Goal: Task Accomplishment & Management: Complete application form

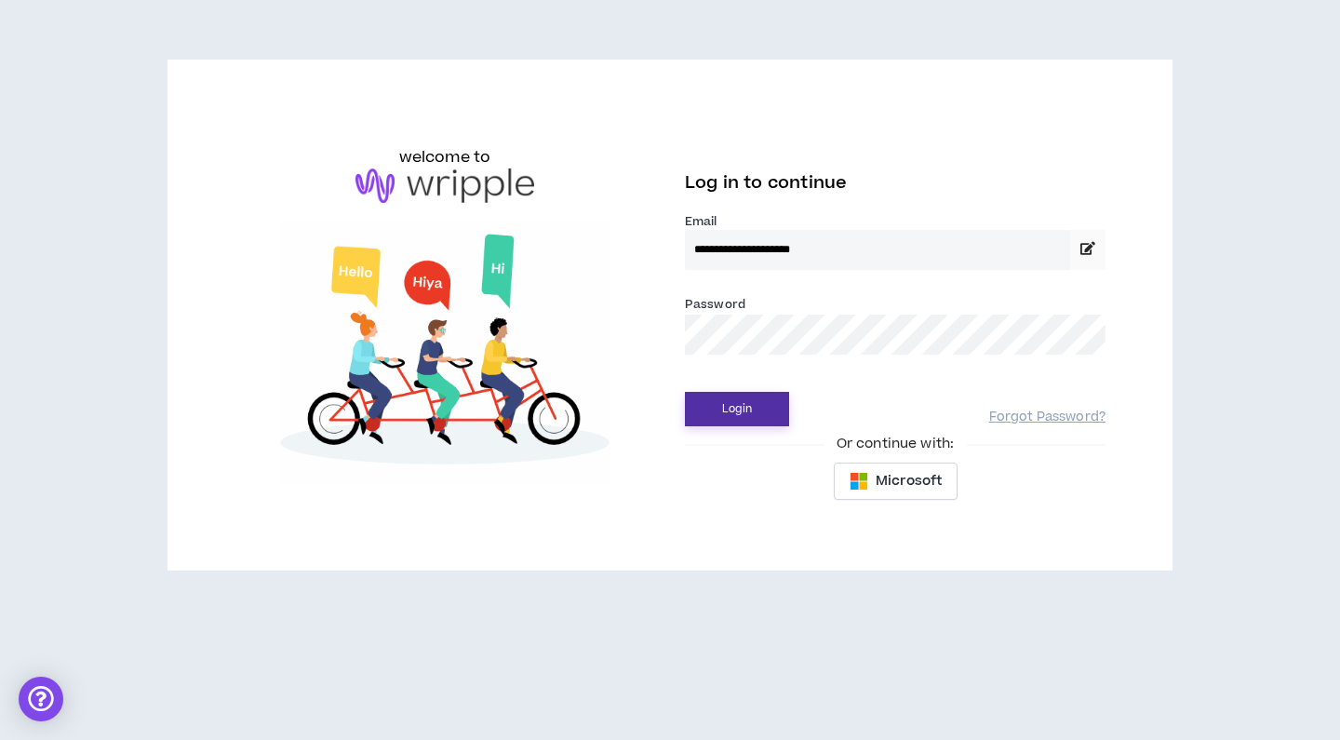
click at [761, 409] on button "Login" at bounding box center [737, 409] width 104 height 34
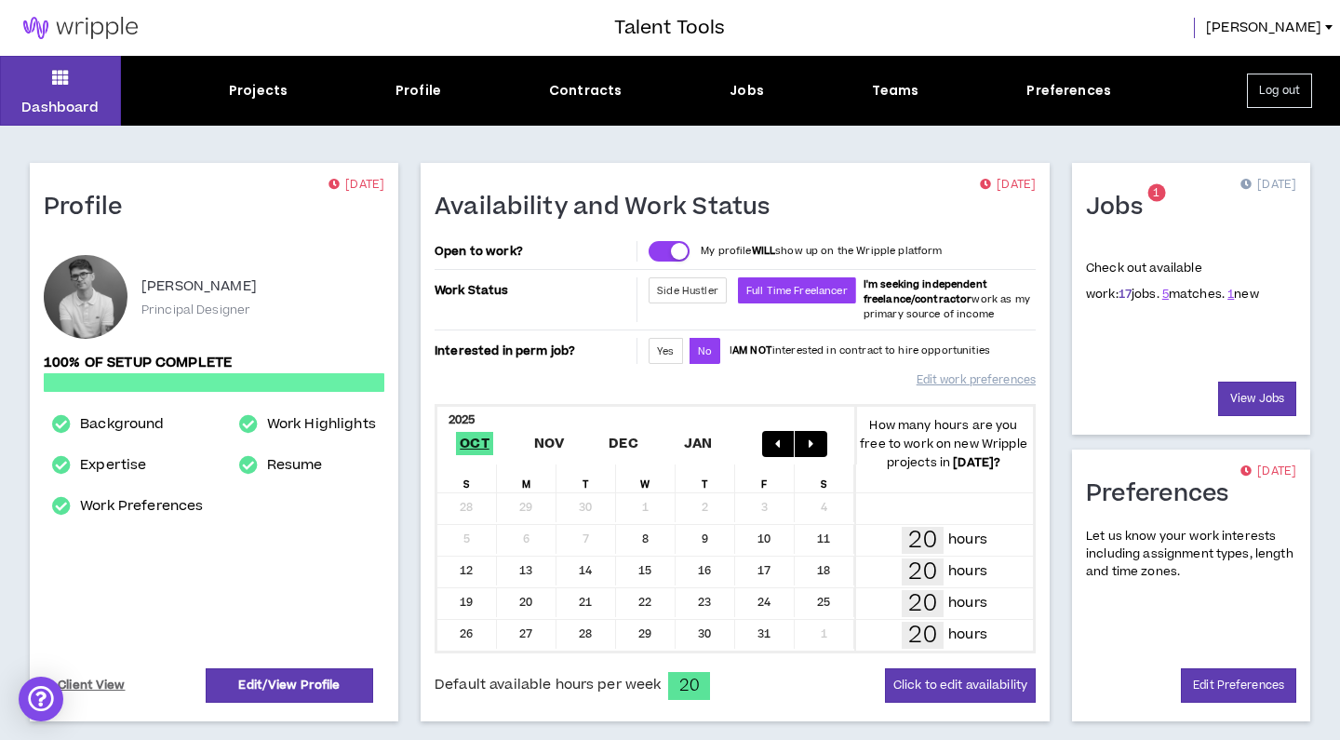
click at [1118, 295] on link "17" at bounding box center [1124, 294] width 13 height 17
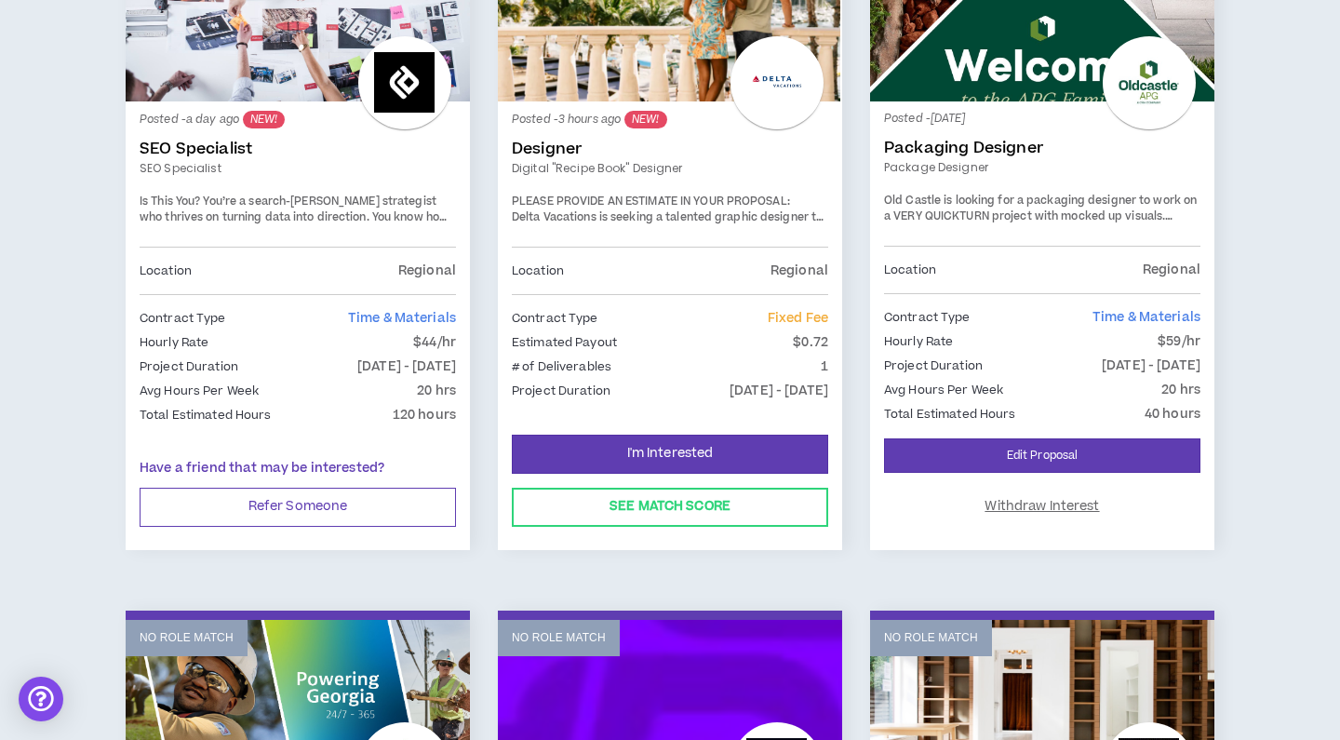
scroll to position [469, 0]
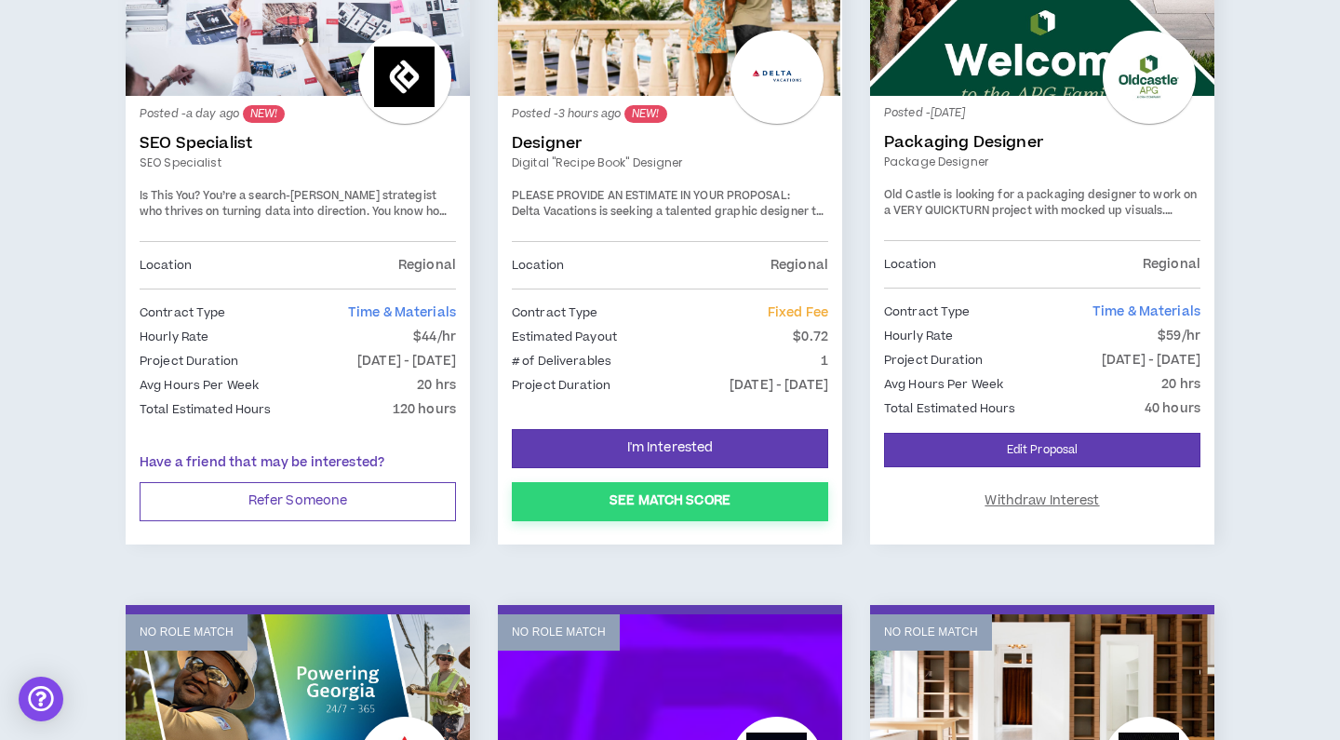
click at [668, 493] on button "See Match Score" at bounding box center [670, 501] width 316 height 39
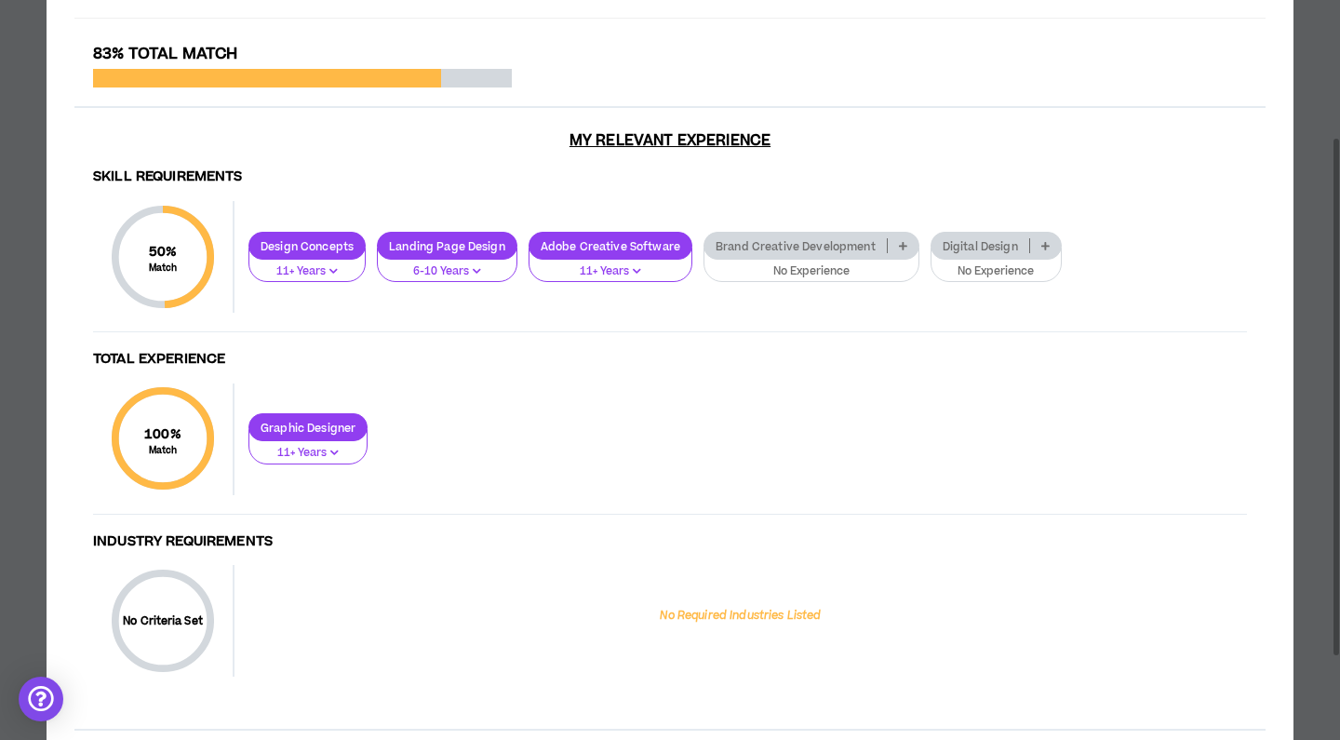
click at [894, 245] on p at bounding box center [902, 245] width 31 height 15
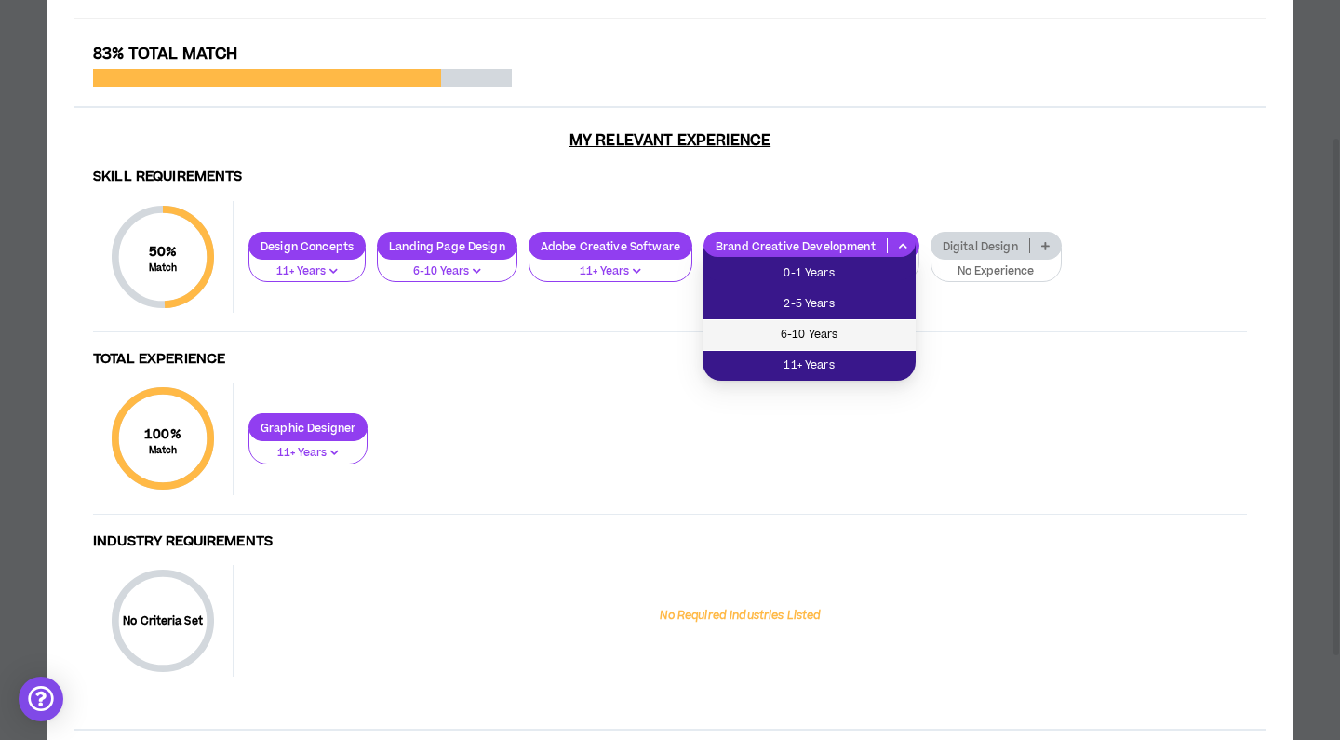
click at [800, 335] on span "6-10 Years" at bounding box center [809, 335] width 191 height 20
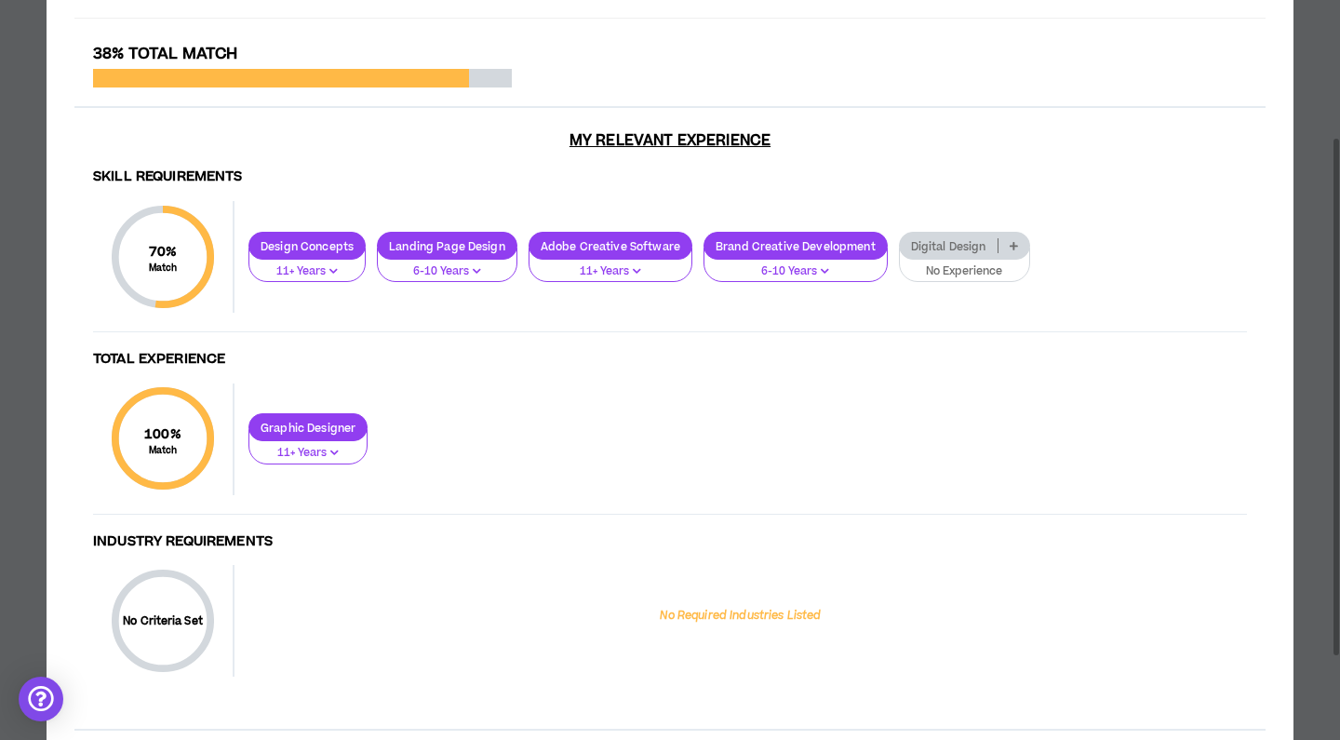
click at [1009, 246] on icon at bounding box center [1013, 245] width 8 height 9
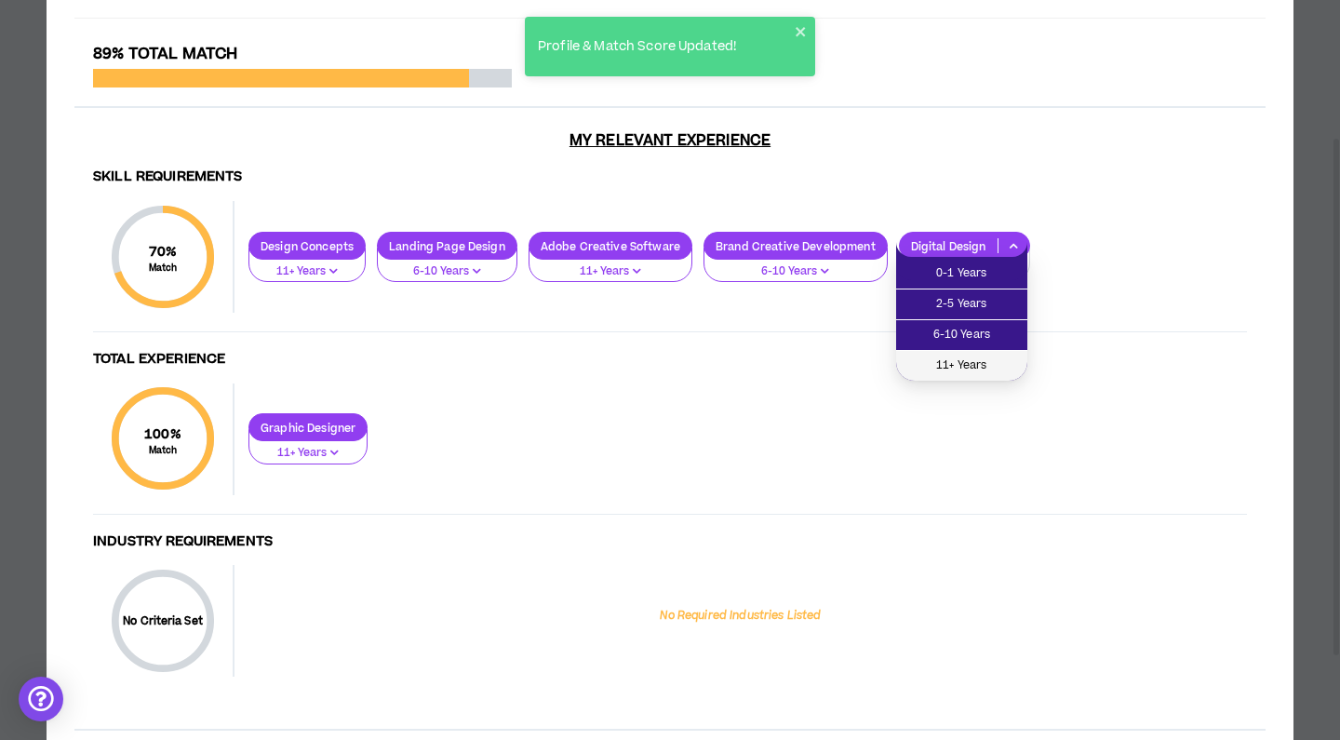
click at [983, 367] on span "11+ Years" at bounding box center [961, 365] width 109 height 20
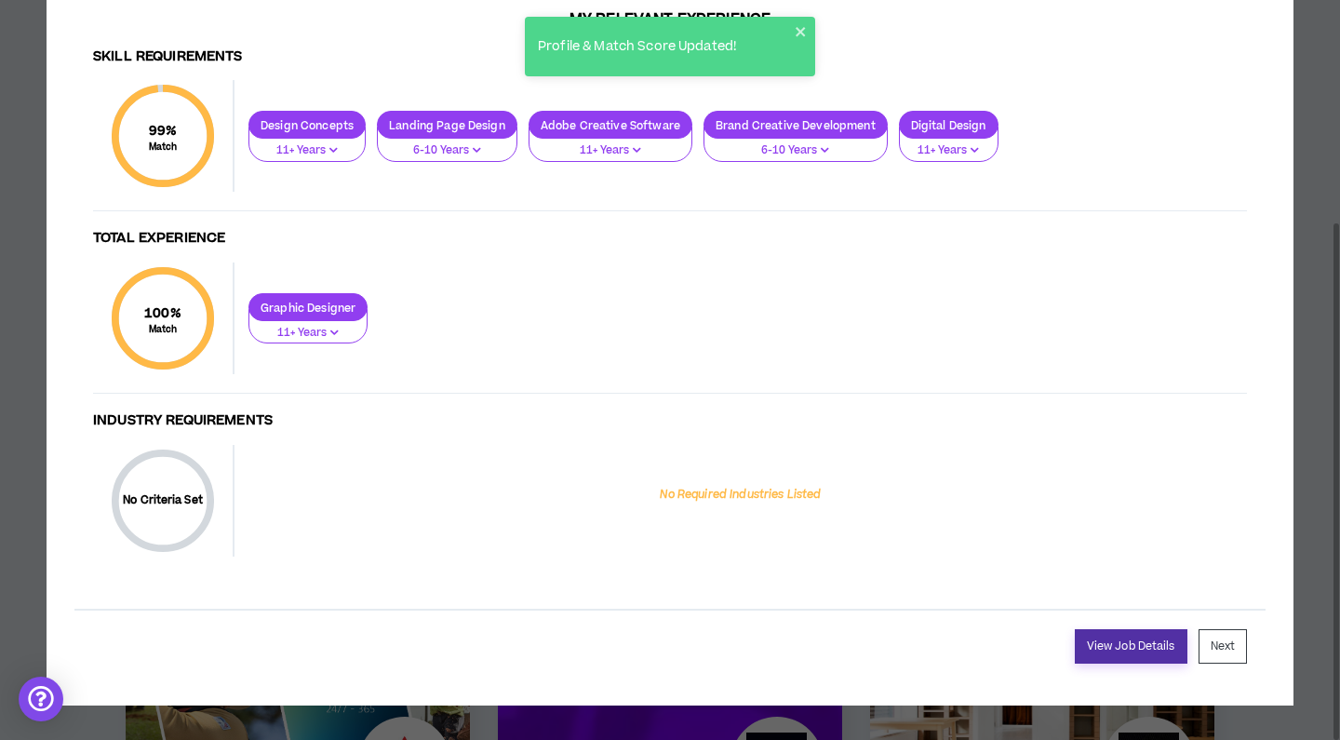
click at [1132, 648] on link "View Job Details" at bounding box center [1130, 646] width 113 height 34
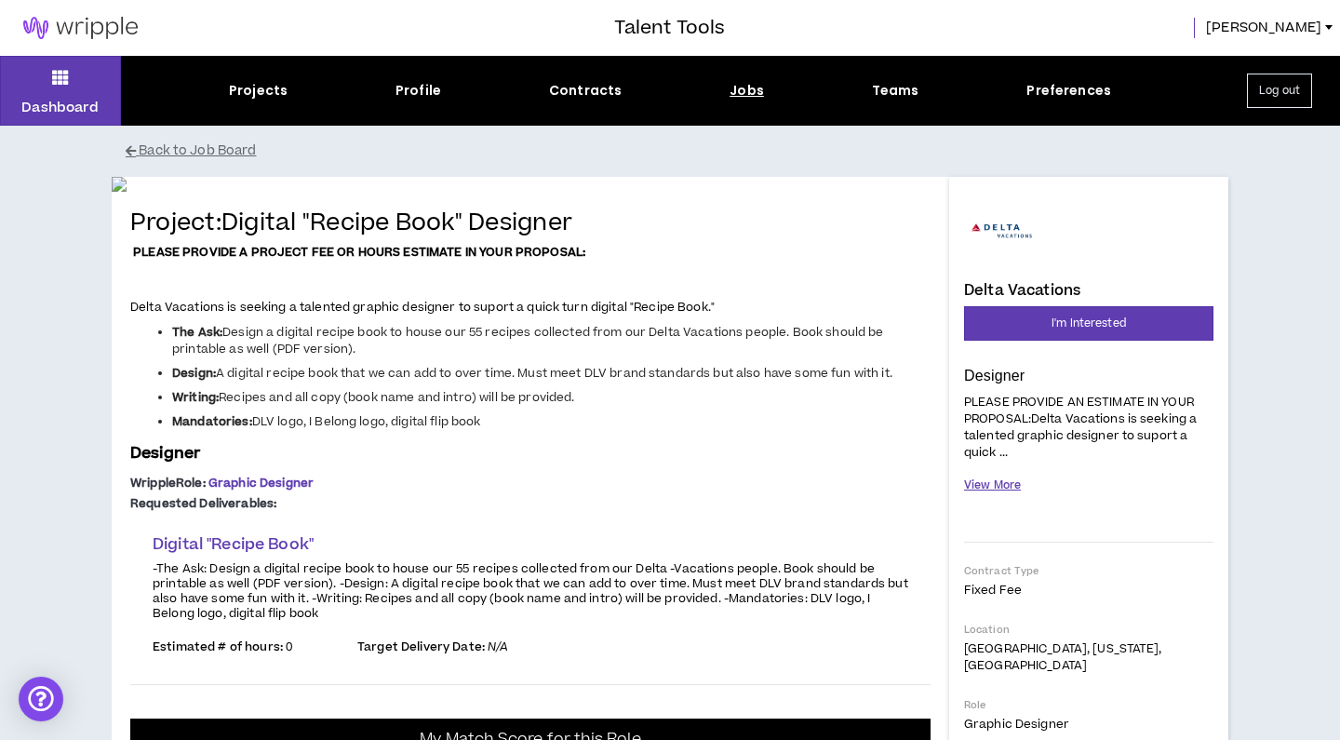
click at [997, 481] on button "View More" at bounding box center [992, 485] width 57 height 33
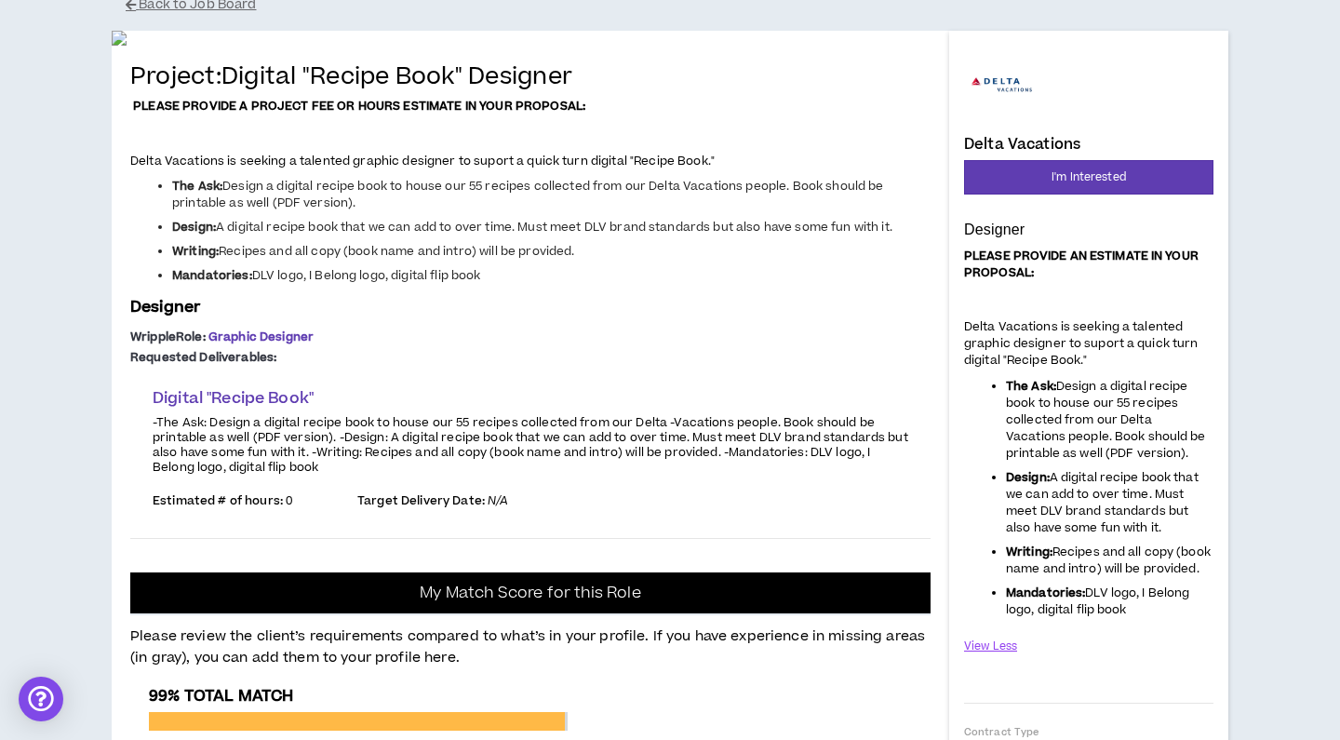
scroll to position [158, 0]
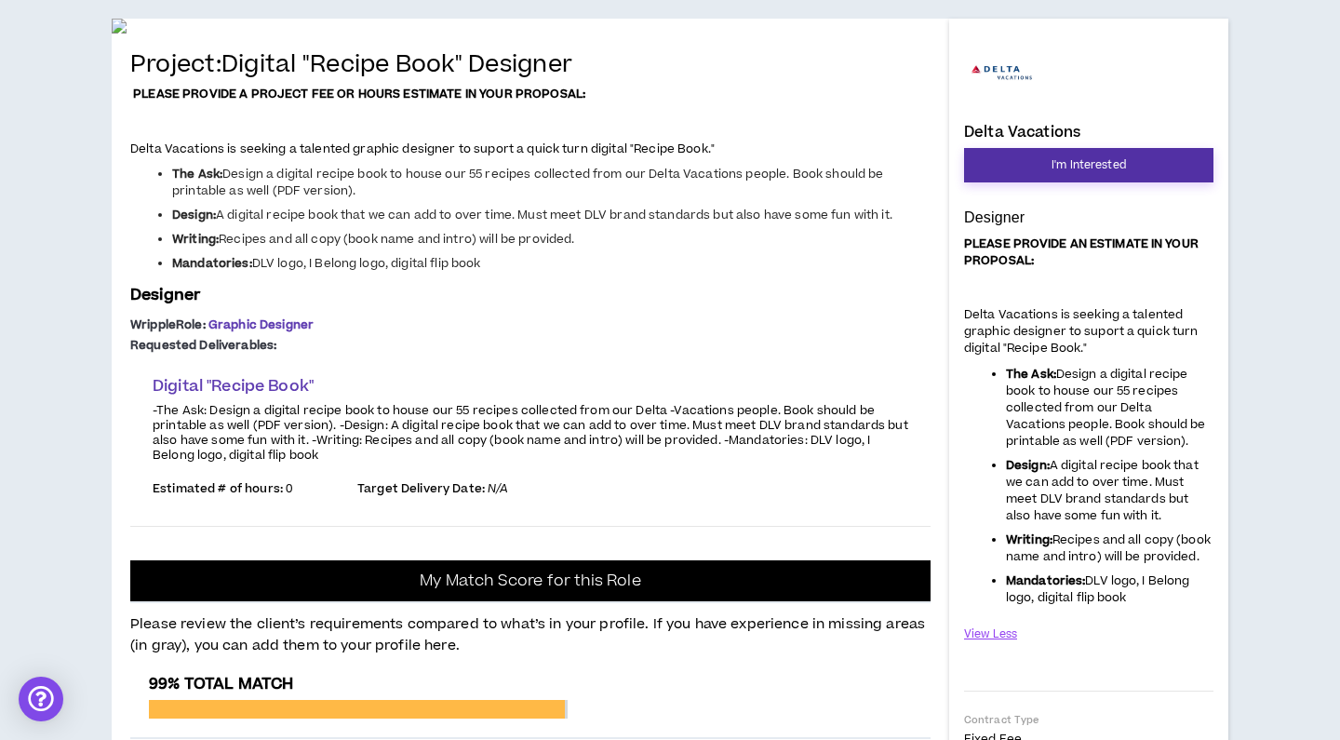
click at [1013, 162] on button "I'm Interested" at bounding box center [1088, 165] width 249 height 34
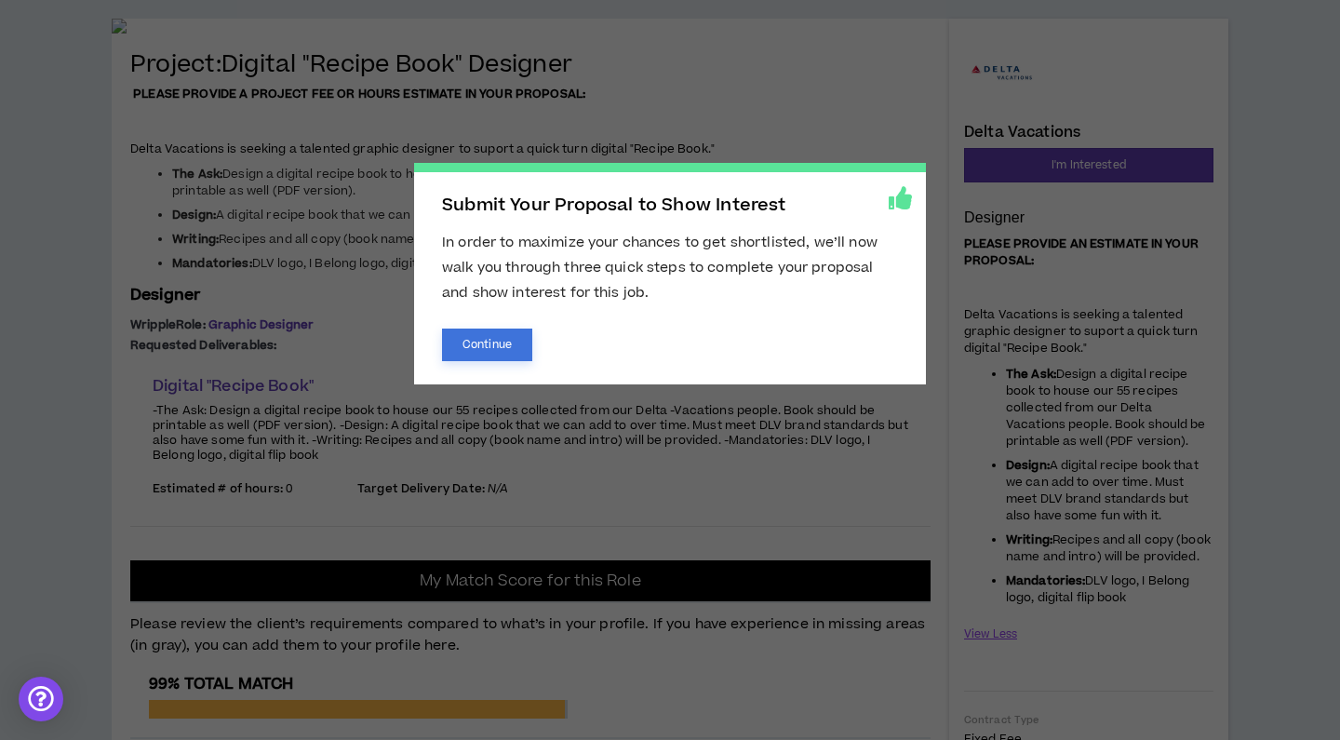
click at [469, 342] on button "Continue" at bounding box center [487, 344] width 90 height 33
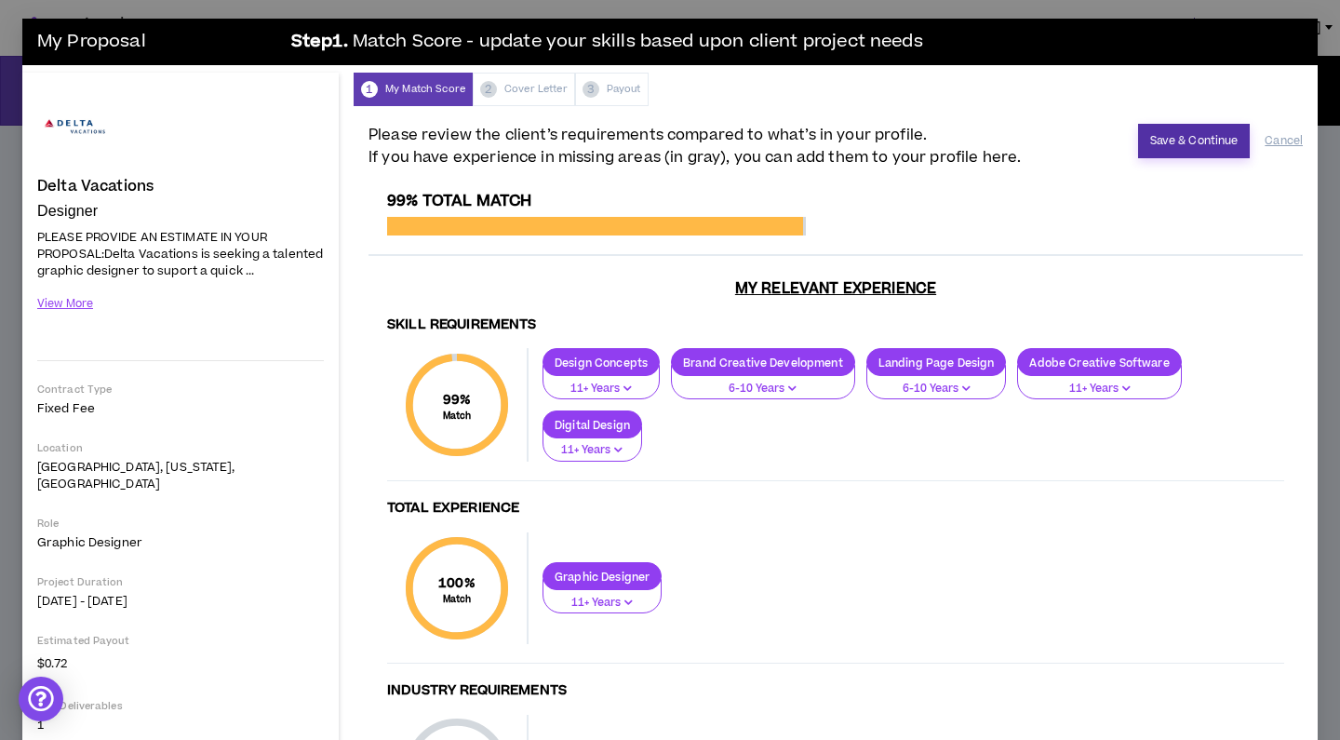
click at [1174, 140] on button "Save & Continue" at bounding box center [1194, 141] width 113 height 34
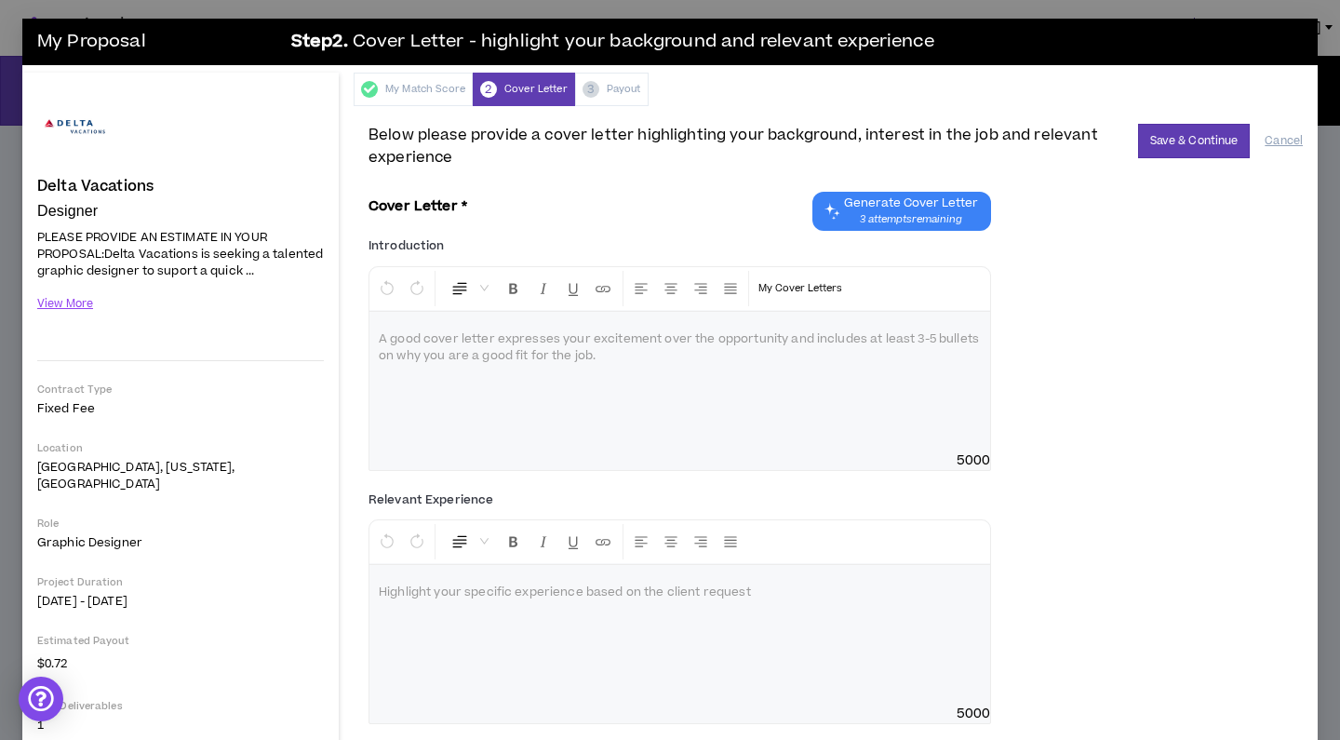
click at [435, 392] on div at bounding box center [679, 382] width 620 height 140
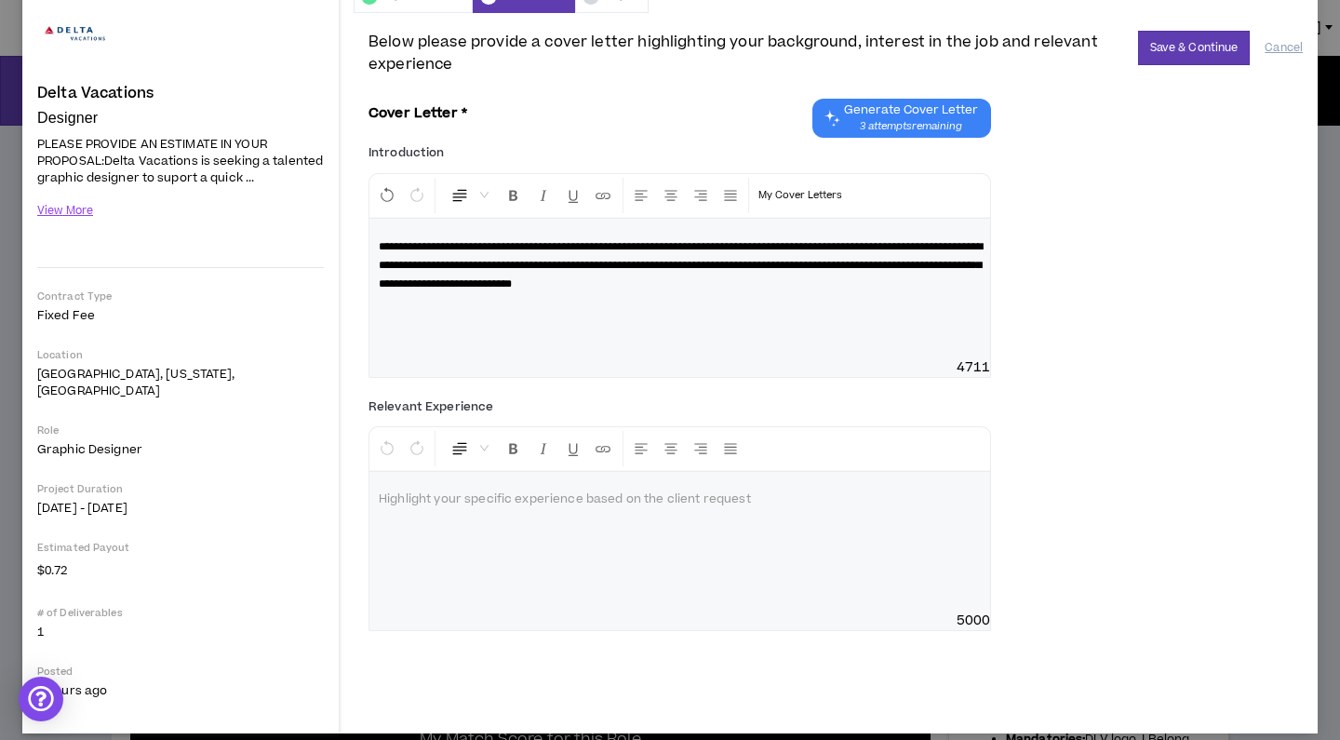
scroll to position [92, 0]
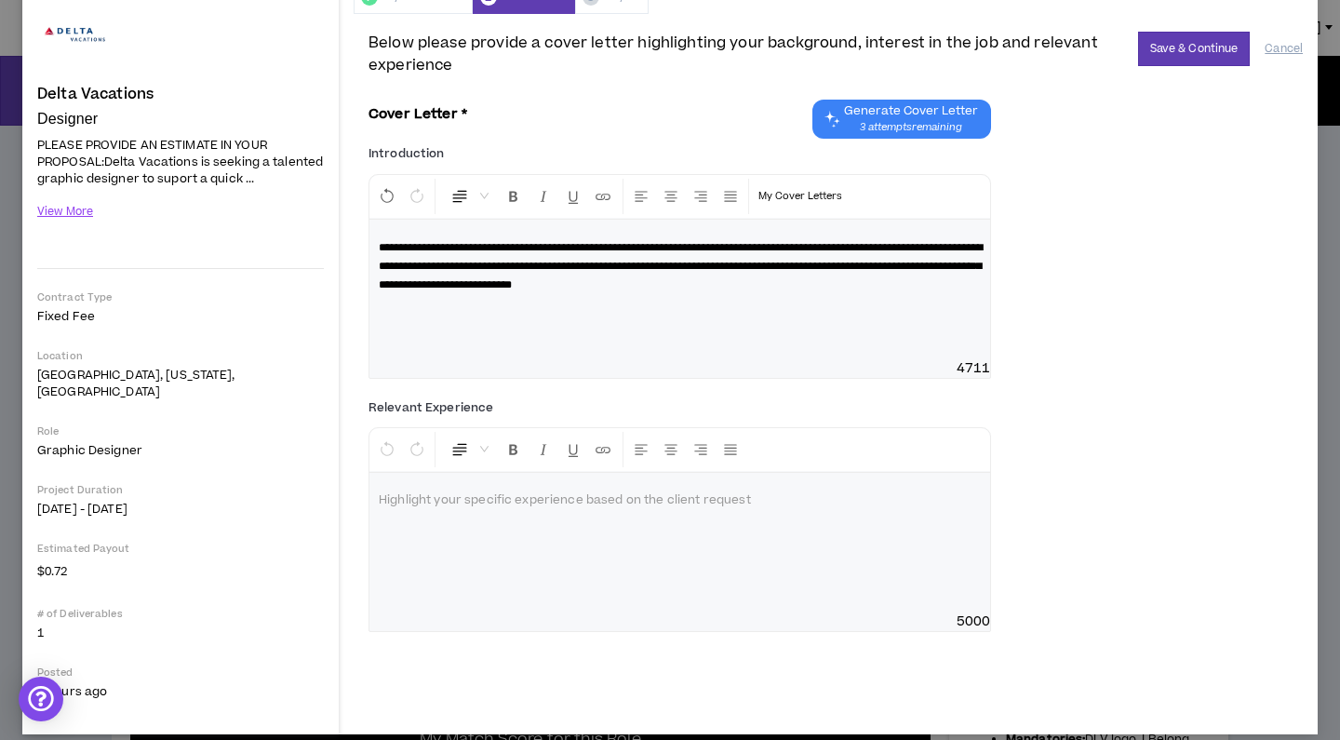
click at [601, 549] on div at bounding box center [679, 543] width 620 height 140
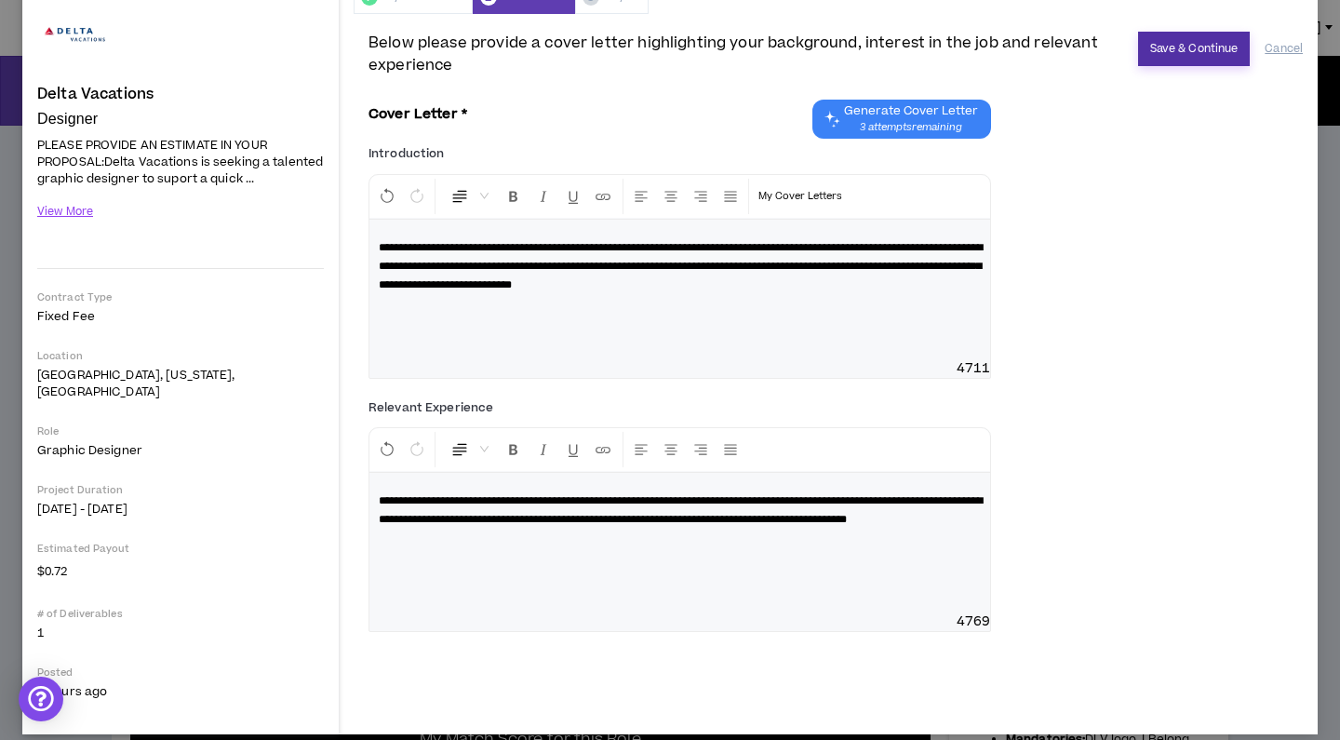
click at [1203, 49] on button "Save & Continue" at bounding box center [1194, 49] width 113 height 34
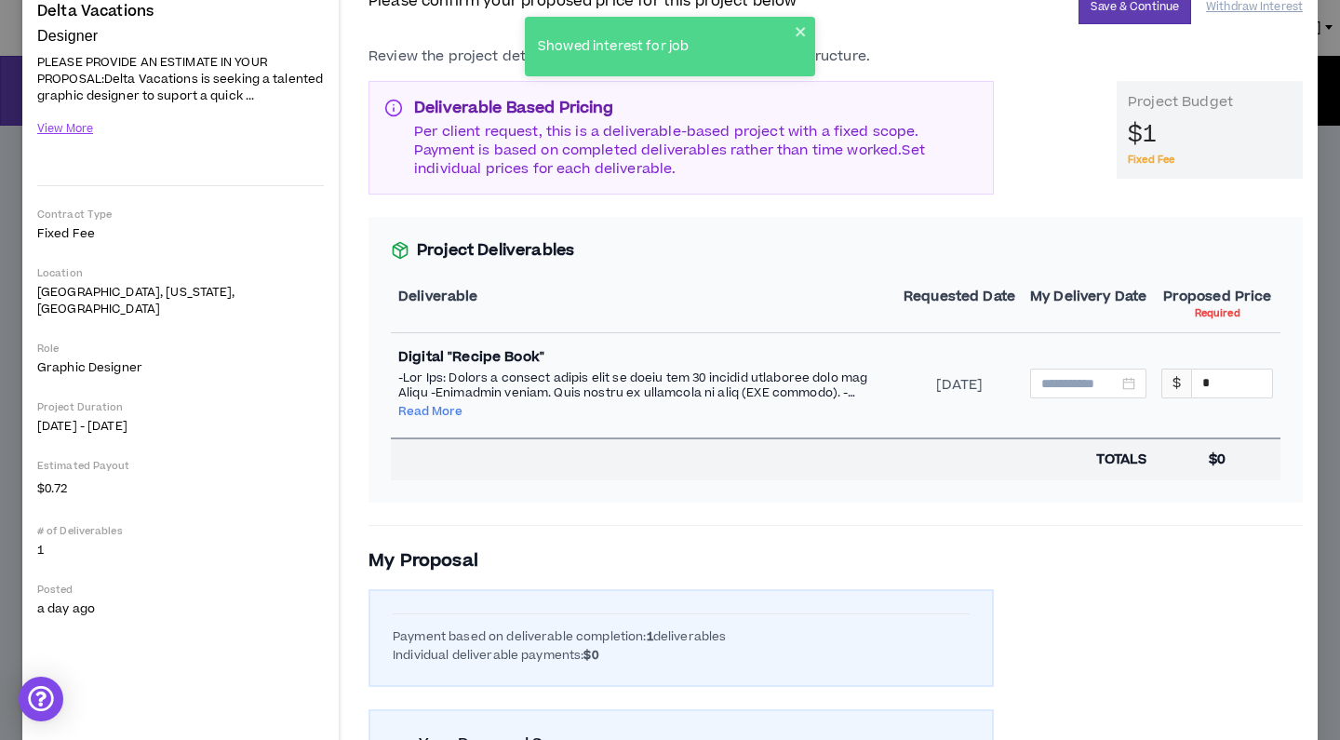
scroll to position [191, 0]
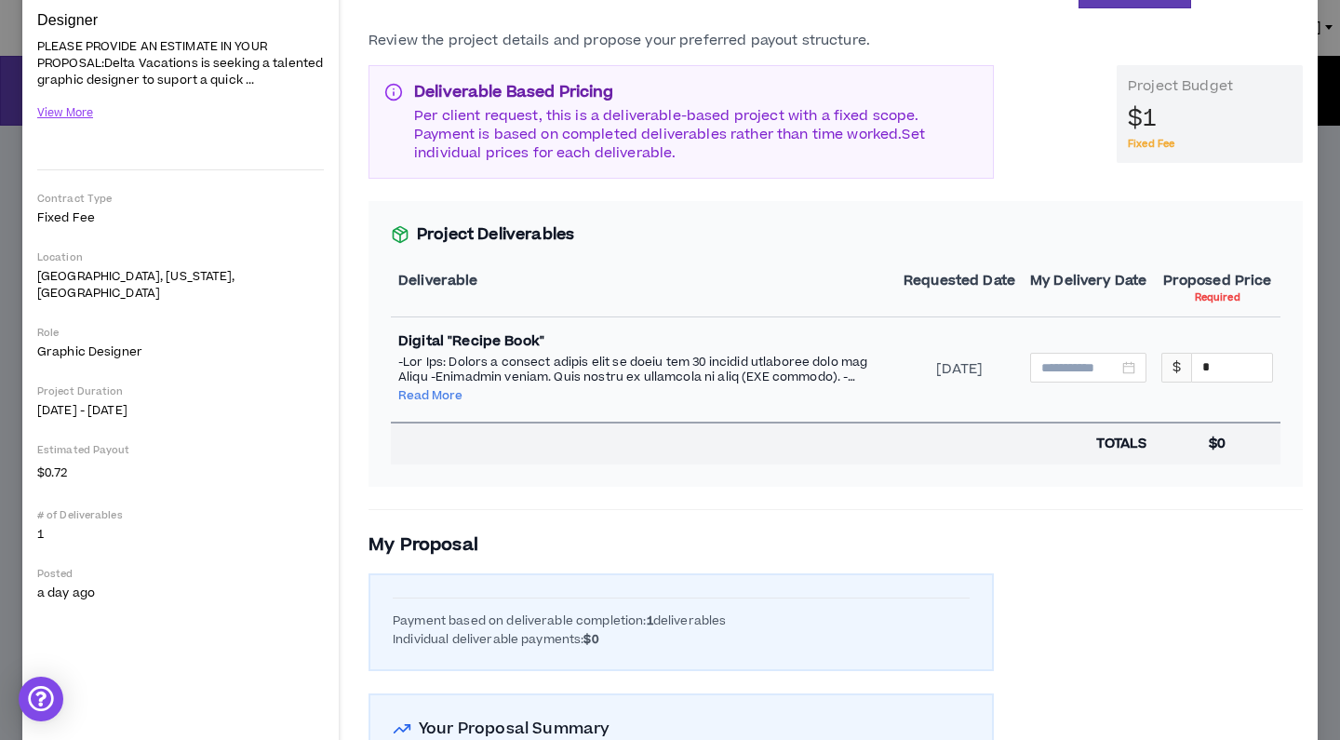
click at [423, 400] on button "Read More" at bounding box center [430, 395] width 64 height 15
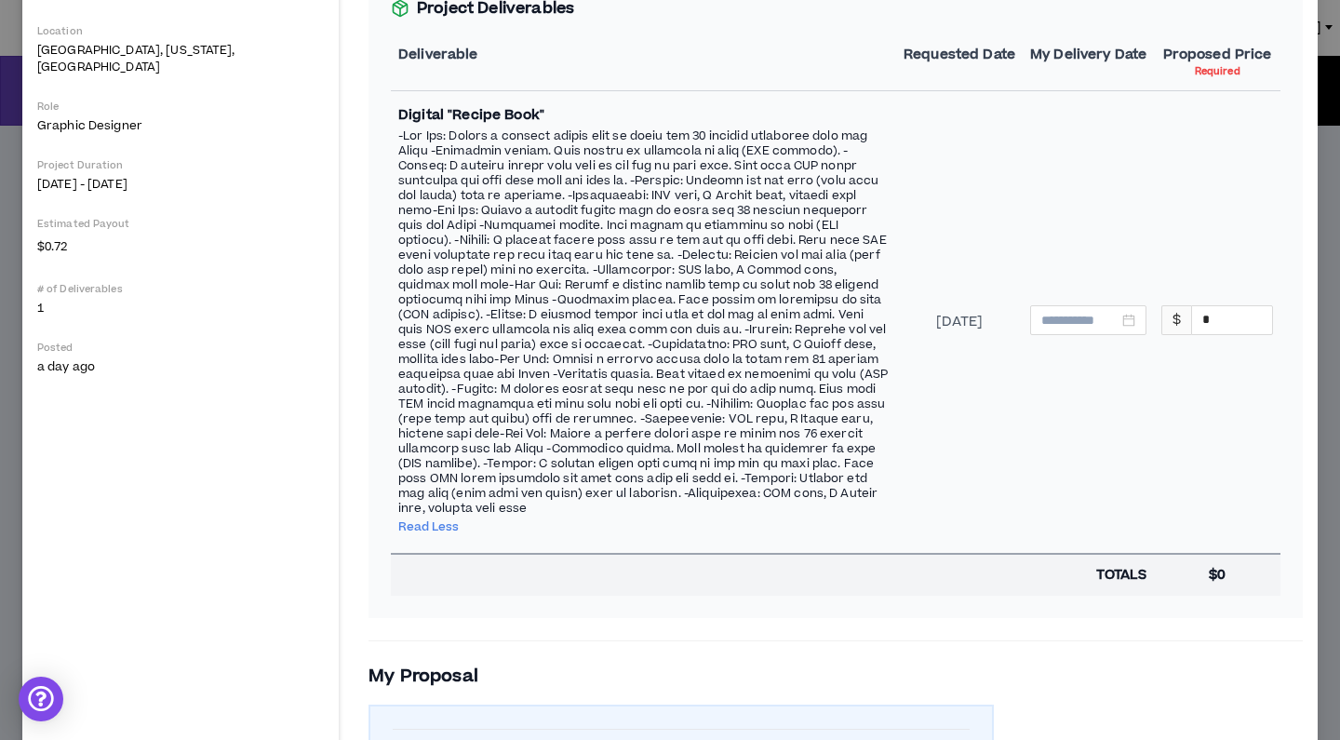
scroll to position [418, 0]
click at [1107, 329] on input at bounding box center [1079, 319] width 77 height 20
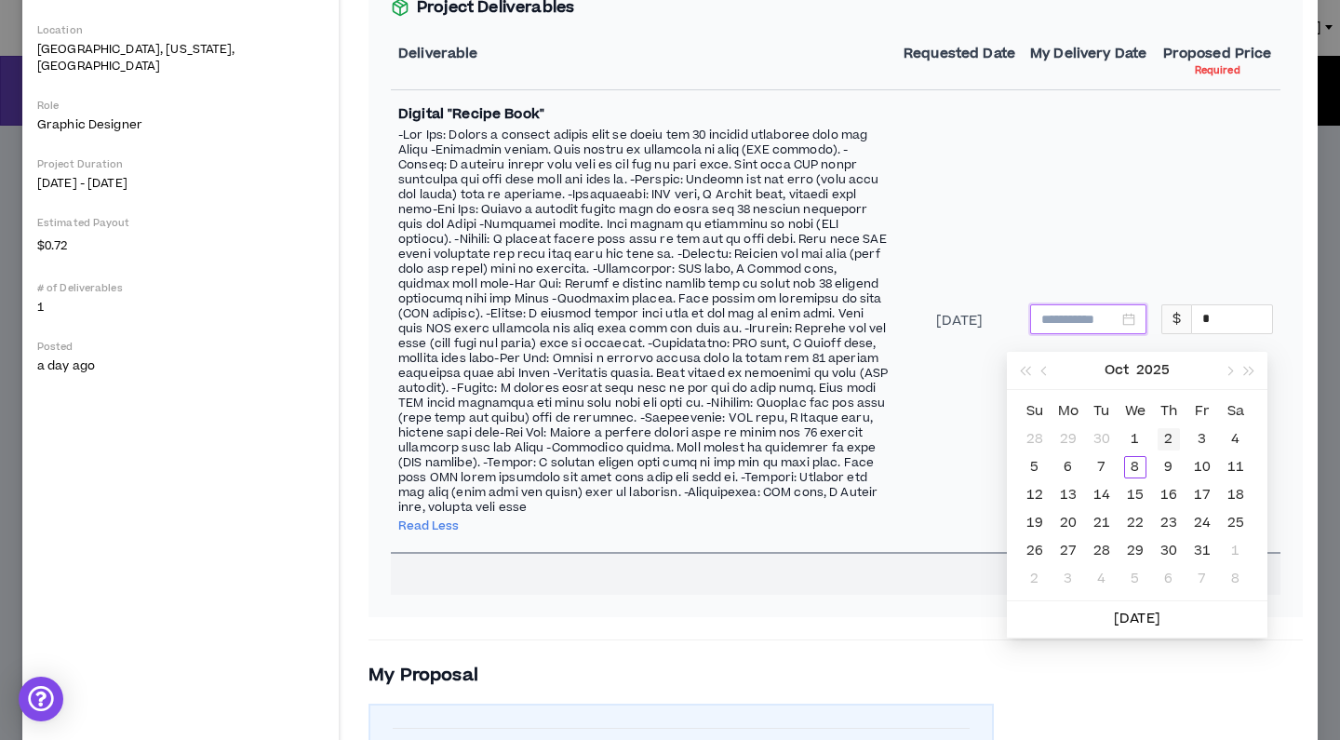
type input "**********"
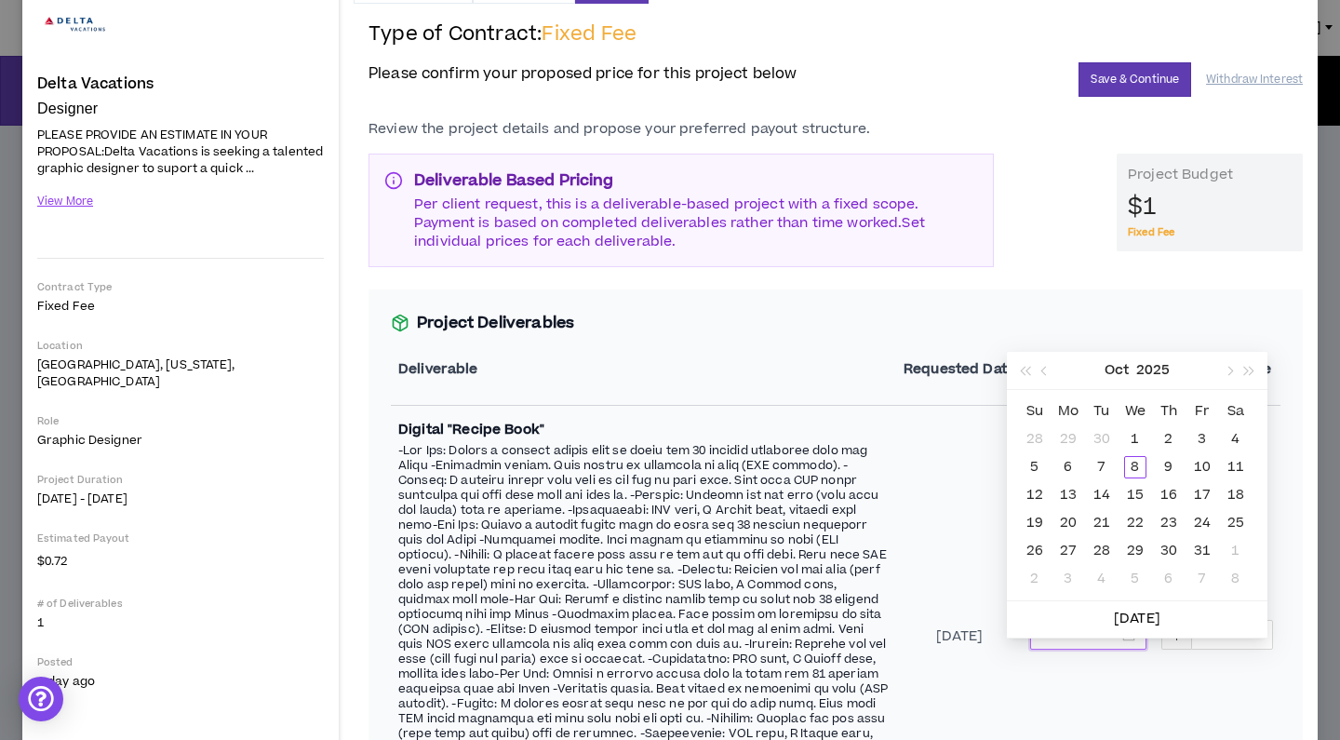
scroll to position [260, 0]
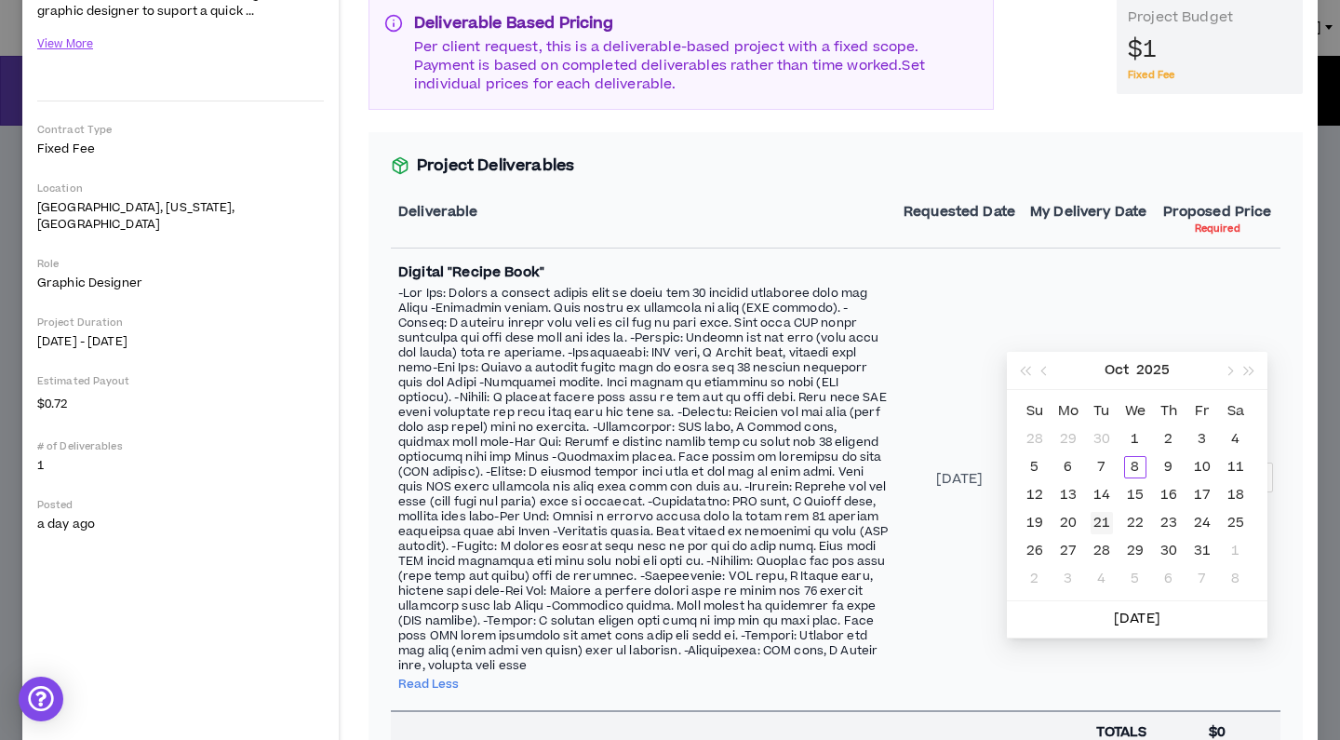
type input "**********"
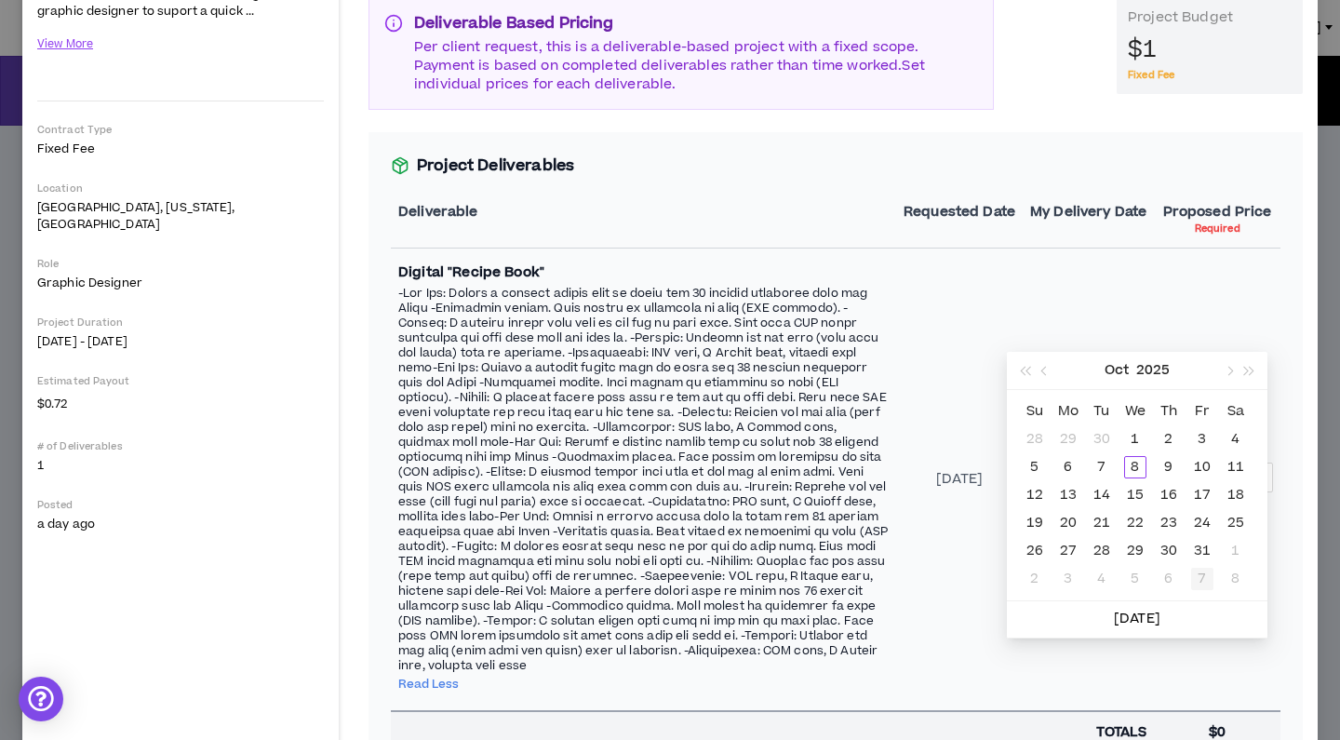
type input "**********"
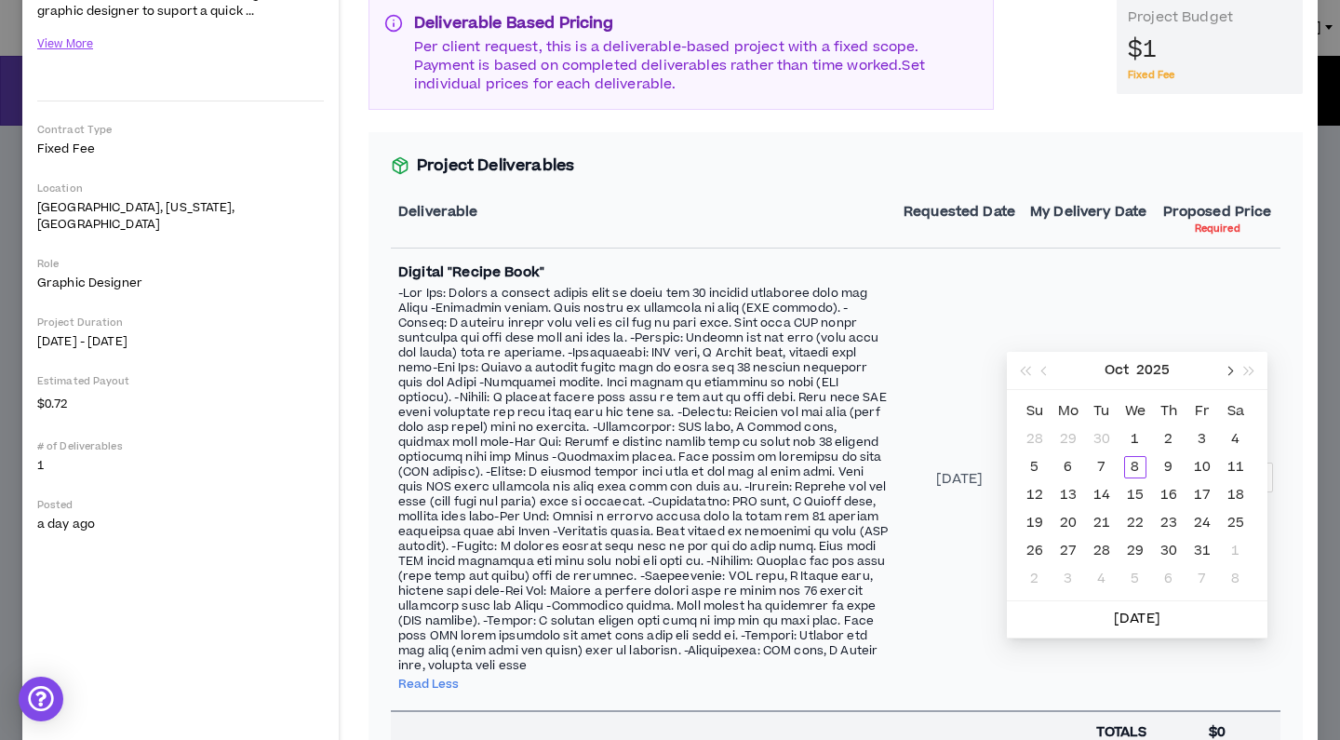
click at [1233, 375] on button "button" at bounding box center [1228, 370] width 20 height 37
type input "**********"
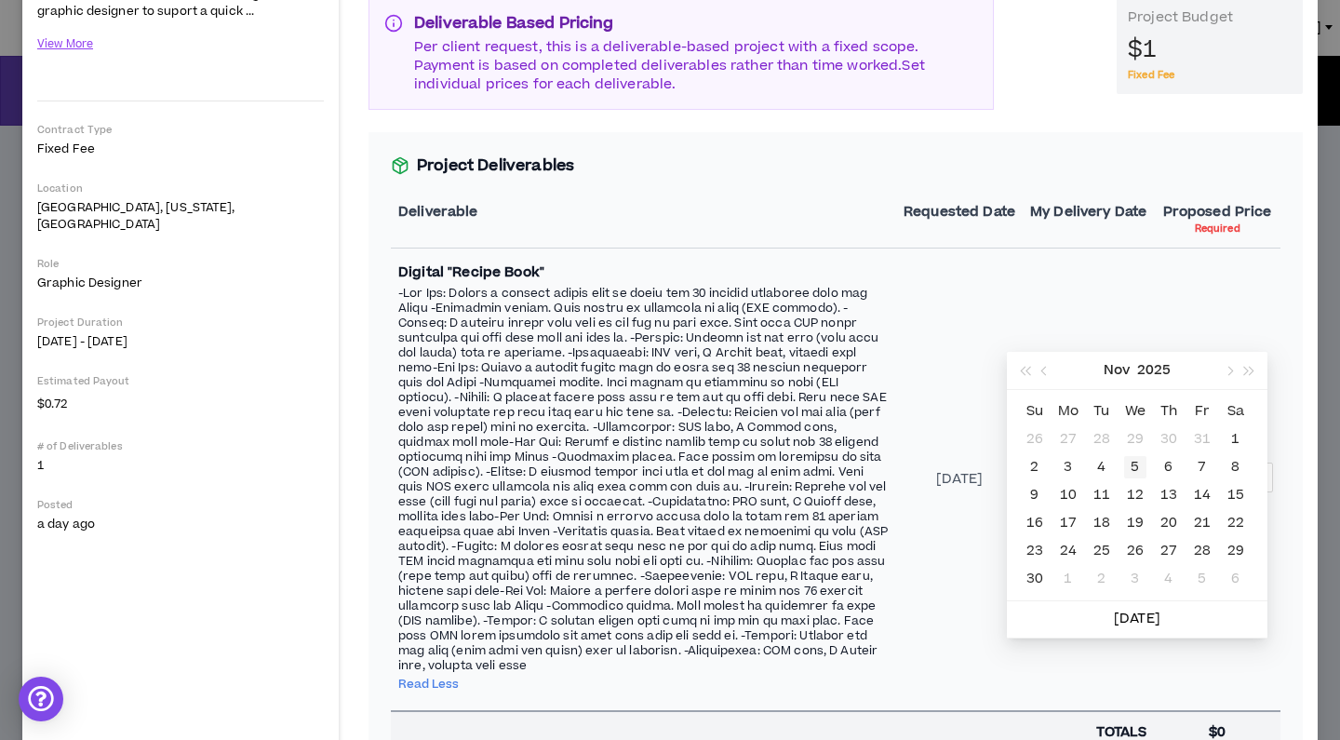
type input "**********"
click at [1063, 465] on div "3" at bounding box center [1068, 467] width 22 height 22
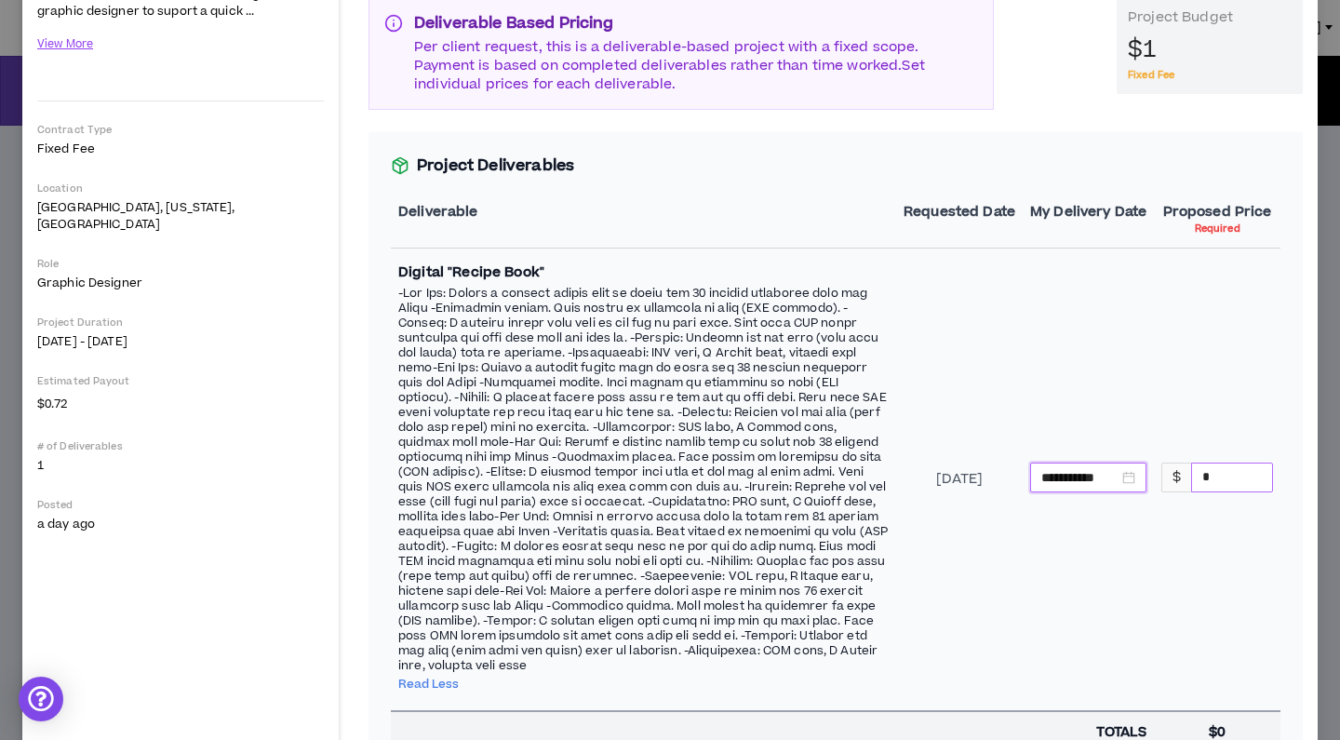
click at [1211, 491] on input "*" at bounding box center [1232, 477] width 80 height 28
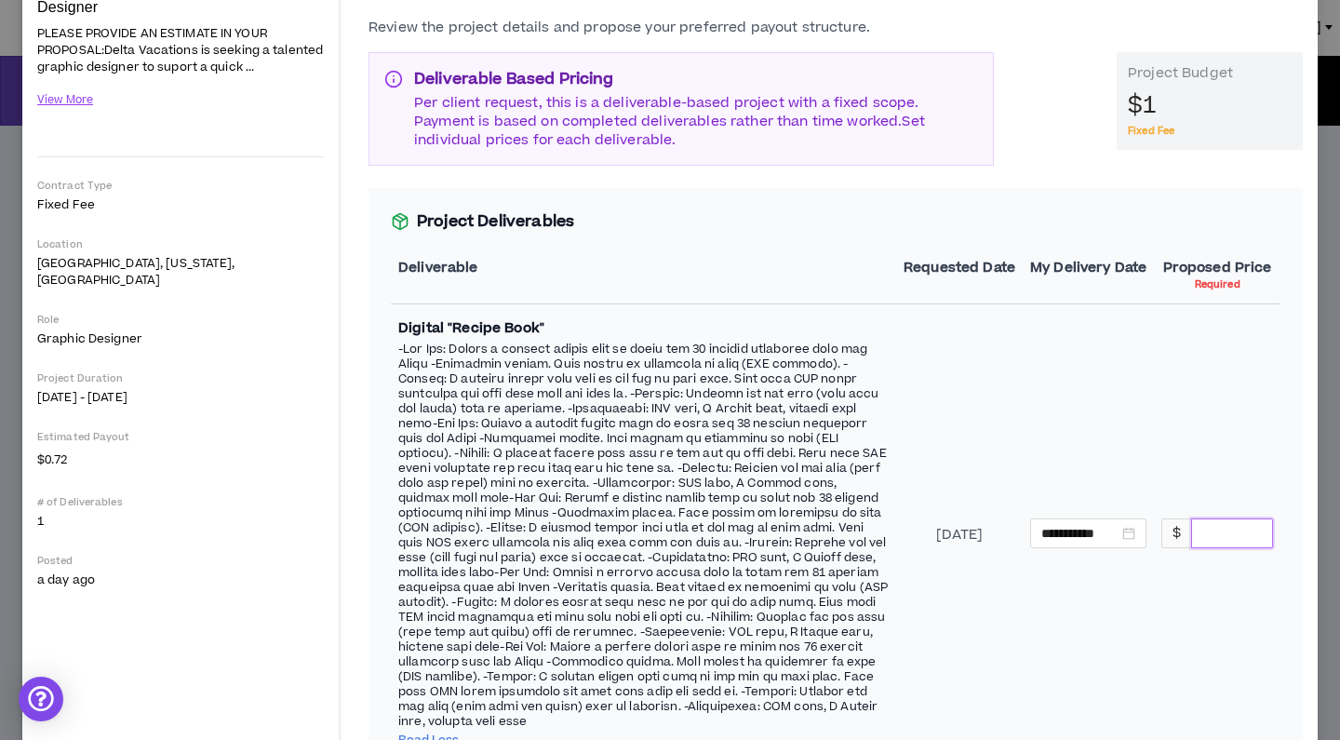
scroll to position [161, 0]
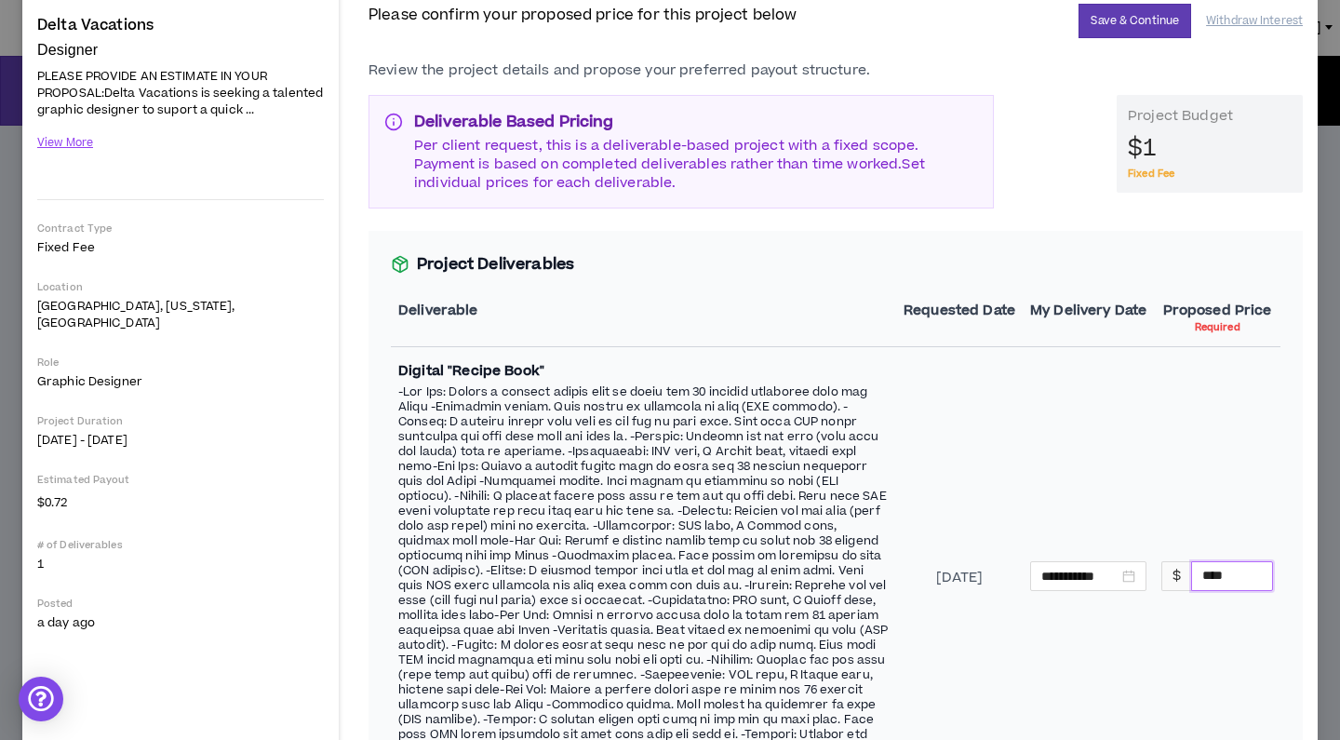
type input "****"
click at [1042, 456] on td "**********" at bounding box center [1087, 578] width 131 height 462
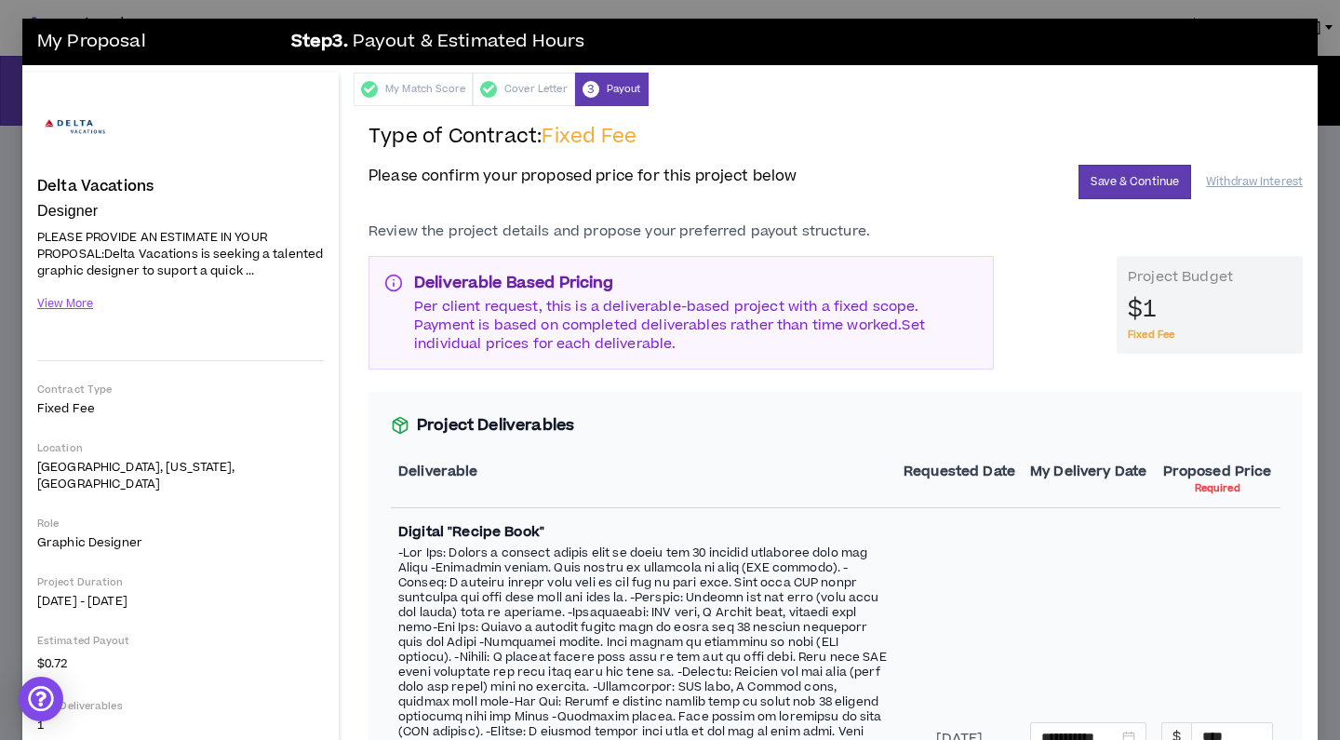
scroll to position [0, 0]
click at [1147, 180] on button "Save & Continue" at bounding box center [1134, 182] width 113 height 34
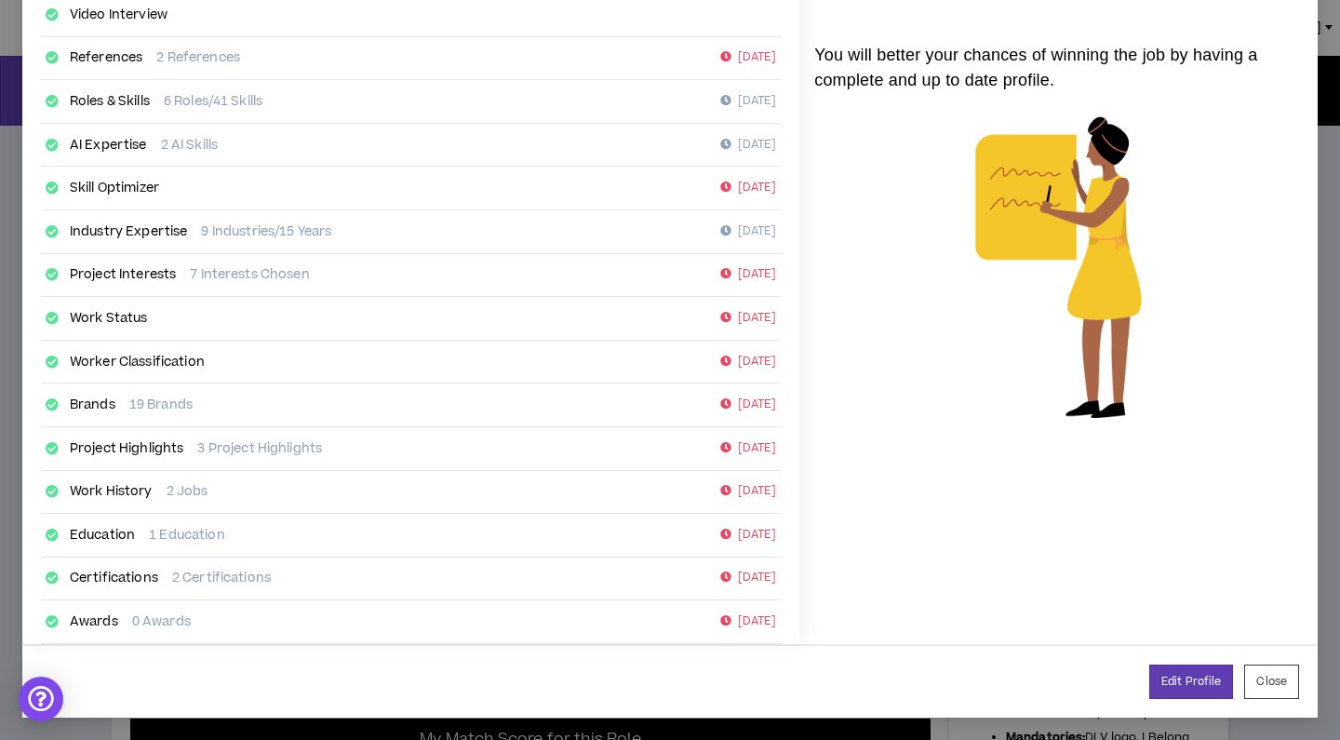
scroll to position [238, 0]
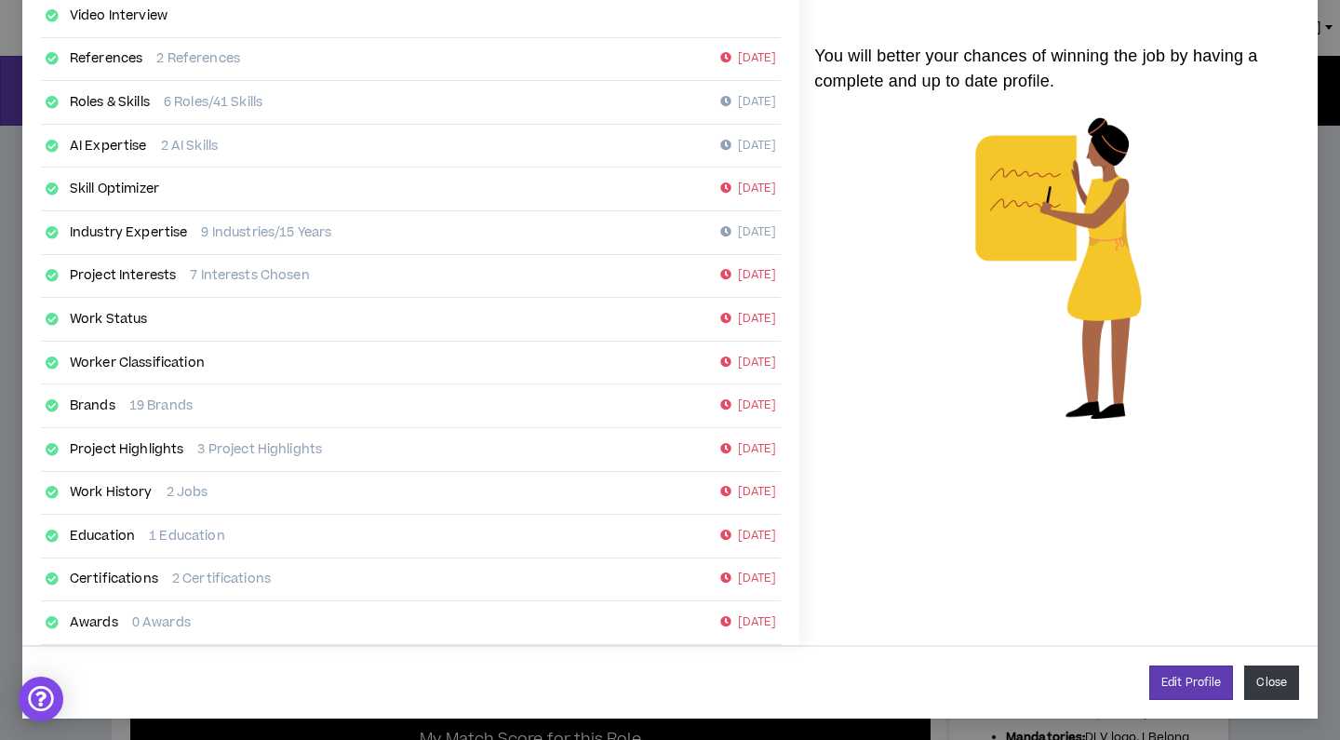
click at [1263, 684] on button "Close" at bounding box center [1271, 682] width 55 height 34
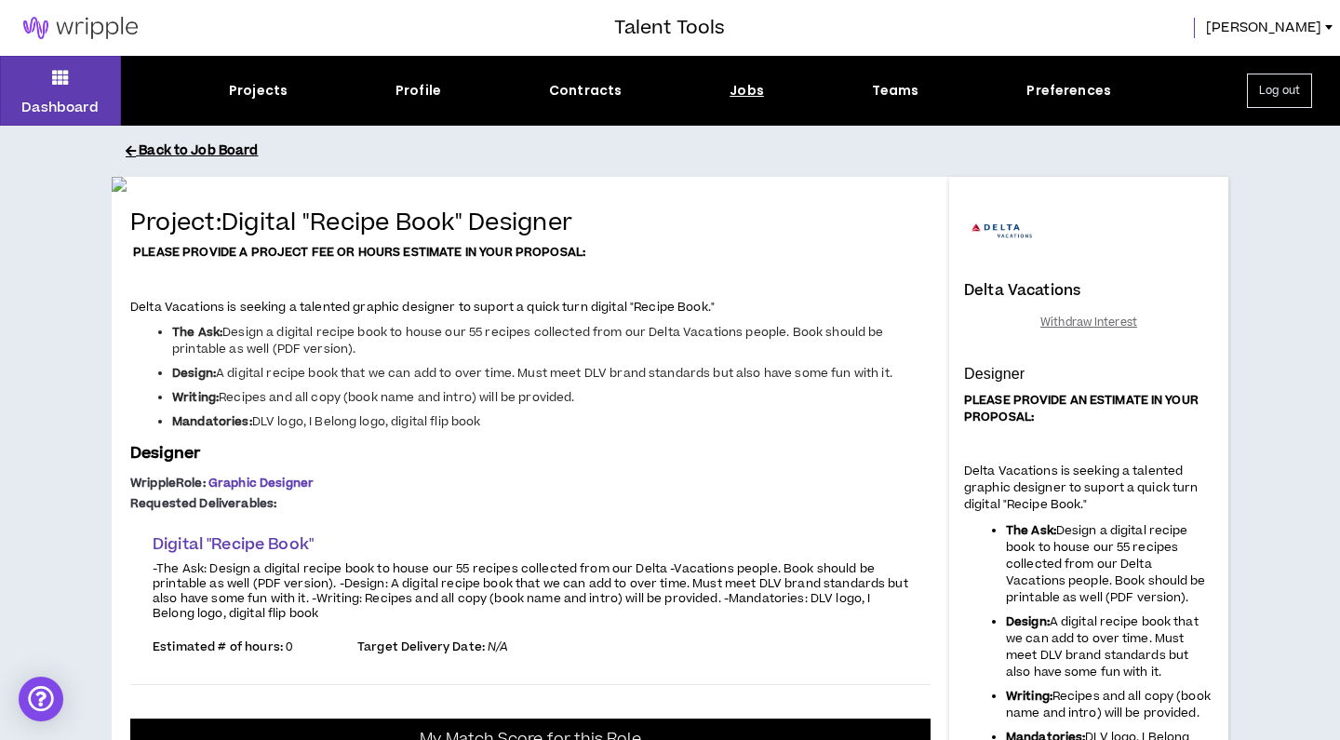
click at [204, 151] on button "Back to Job Board" at bounding box center [684, 151] width 1116 height 33
click at [181, 150] on button "Back to Job Board" at bounding box center [684, 151] width 1116 height 33
click at [53, 83] on icon at bounding box center [60, 77] width 17 height 26
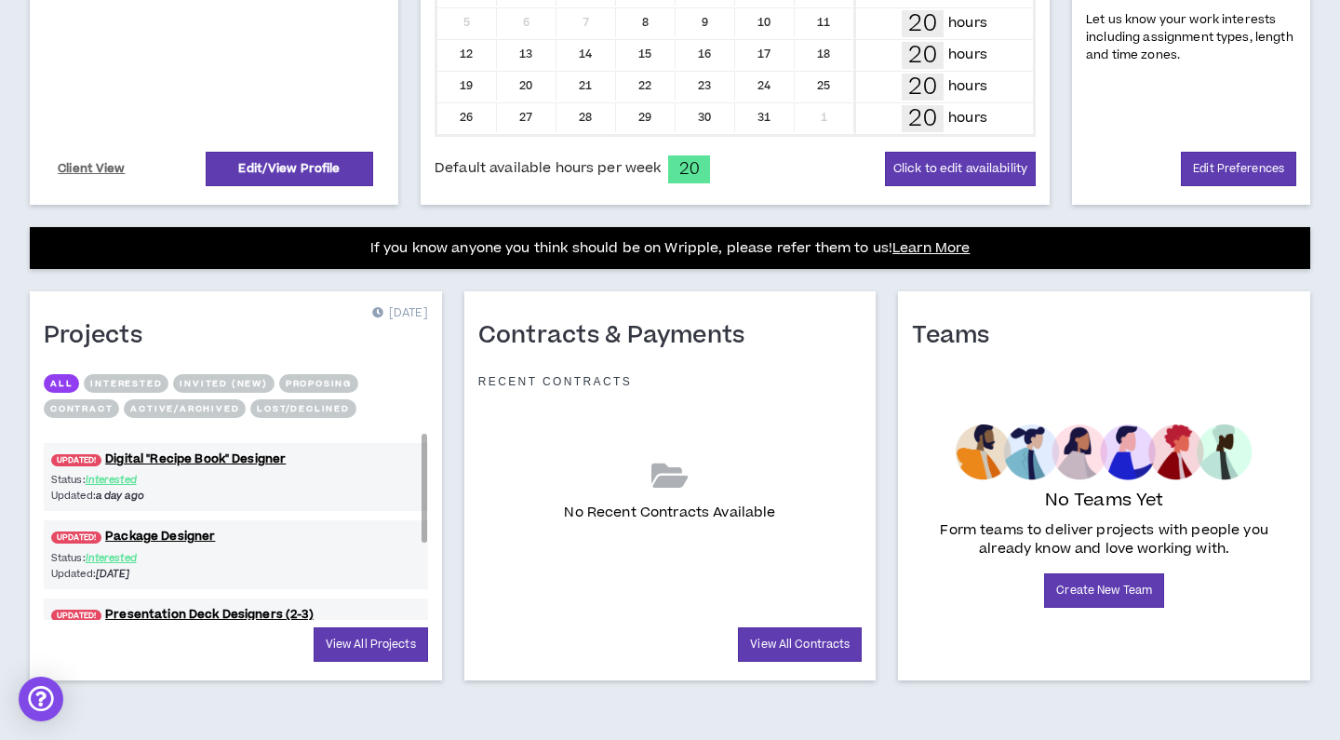
scroll to position [516, 0]
